Goal: Check status

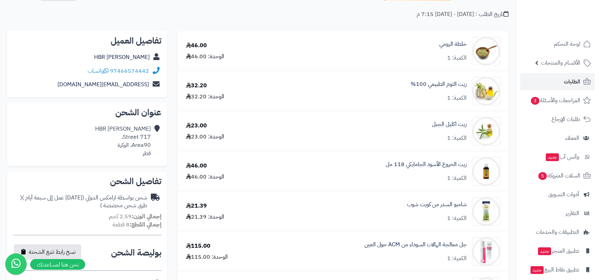
scroll to position [39, 0]
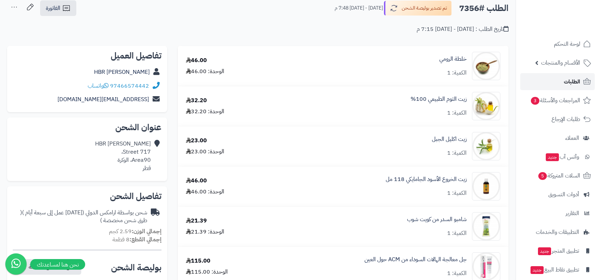
click at [569, 79] on span "الطلبات" at bounding box center [572, 82] width 16 height 10
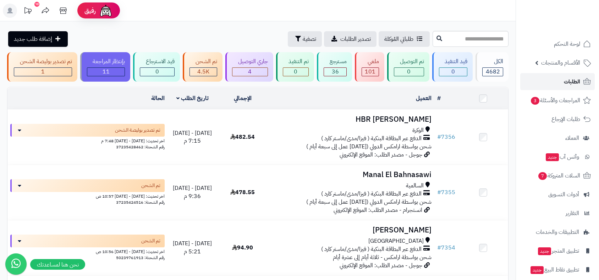
click at [570, 80] on span "الطلبات" at bounding box center [572, 82] width 16 height 10
